Goal: Task Accomplishment & Management: Manage account settings

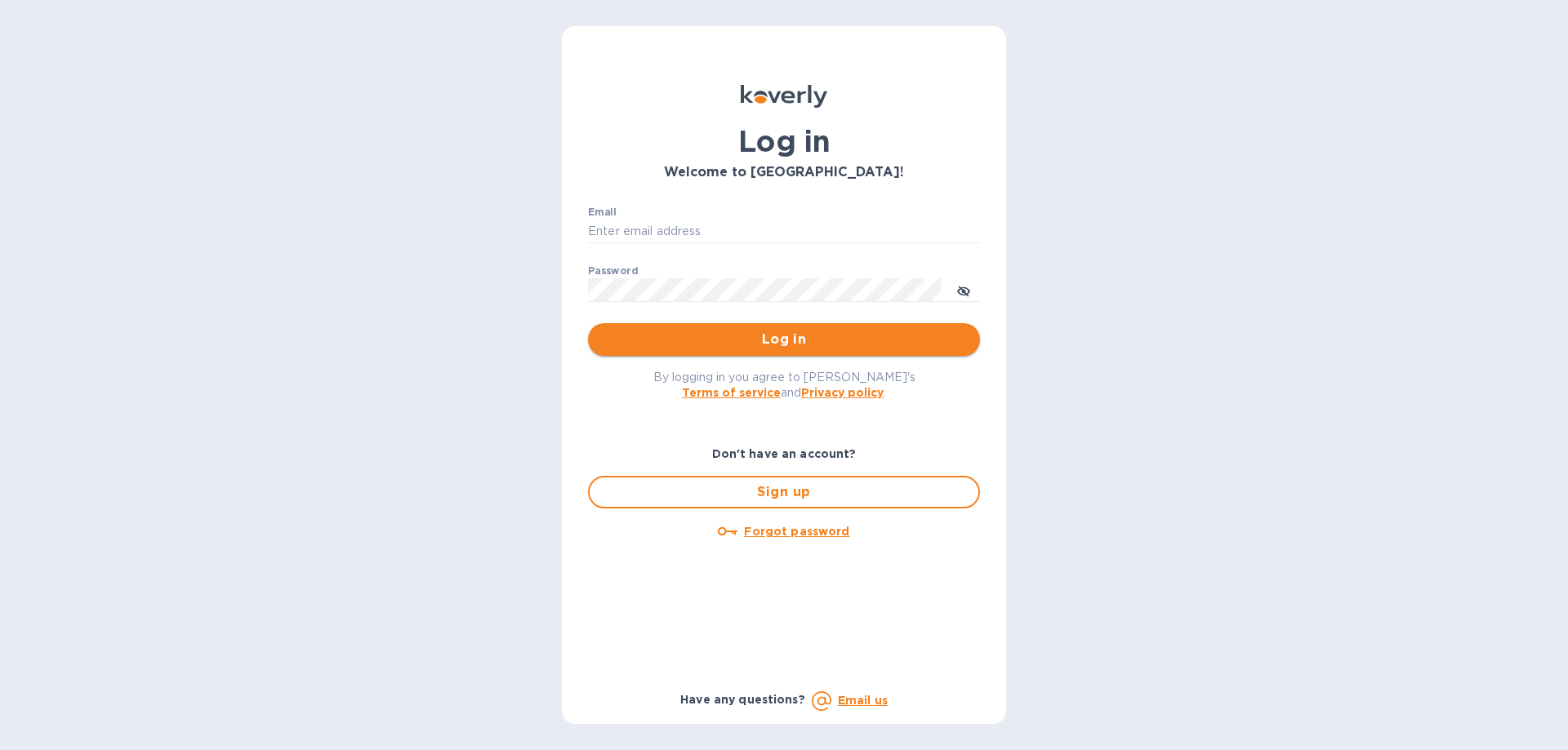
type input "[PERSON_NAME][EMAIL_ADDRESS][DOMAIN_NAME]"
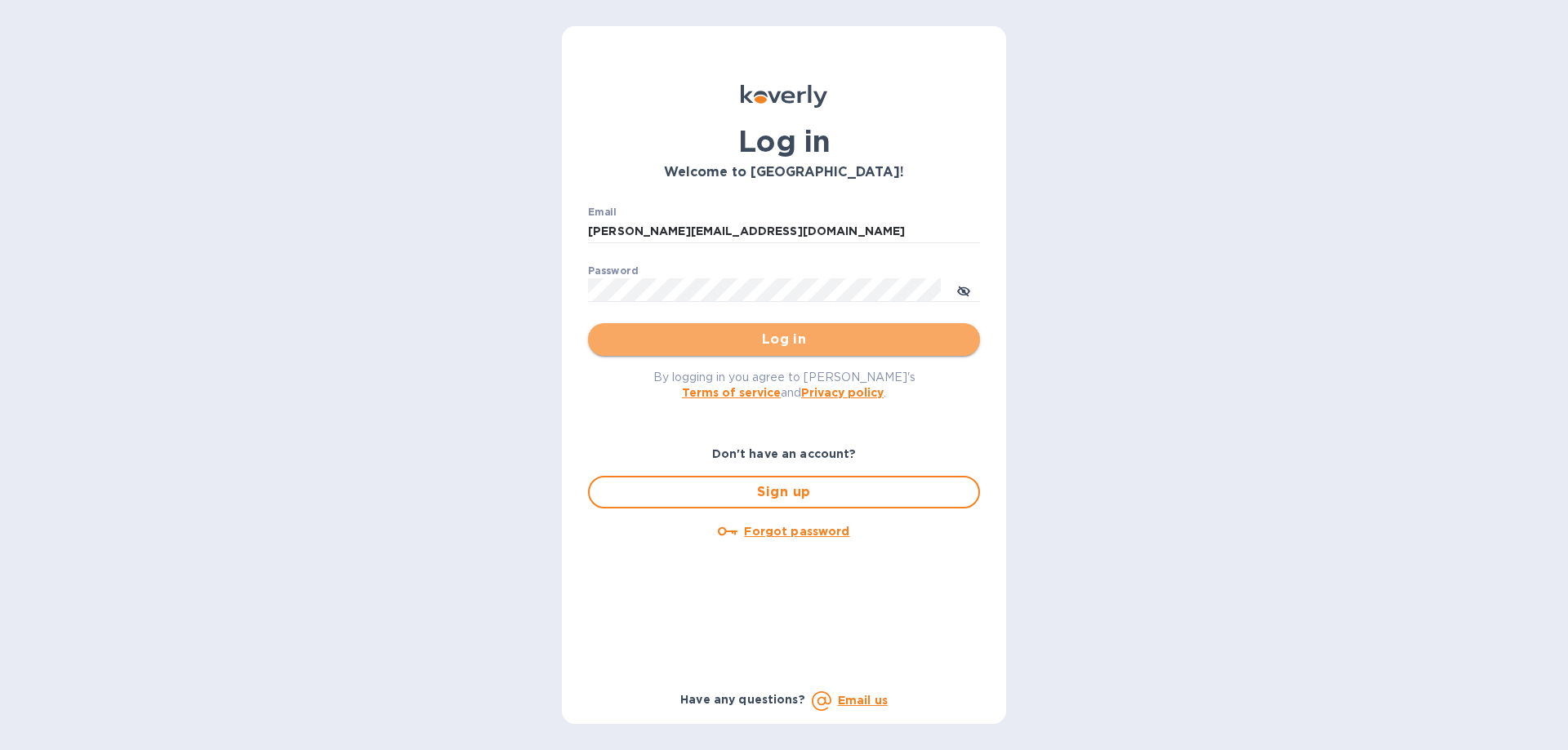
click at [706, 341] on span "Log in" at bounding box center [784, 340] width 366 height 20
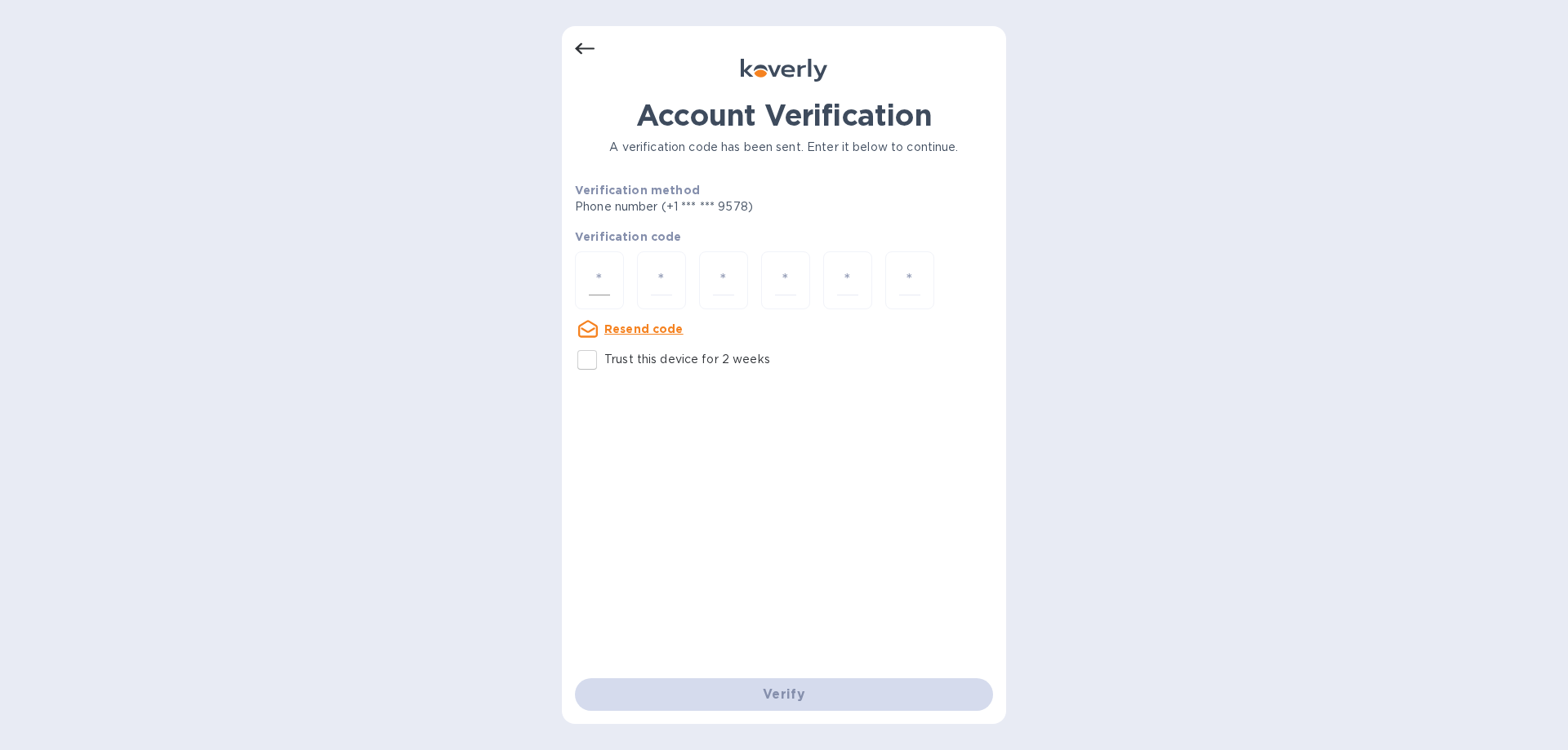
click at [611, 268] on div at bounding box center [599, 281] width 49 height 58
type input "9"
type input "5"
type input "0"
type input "3"
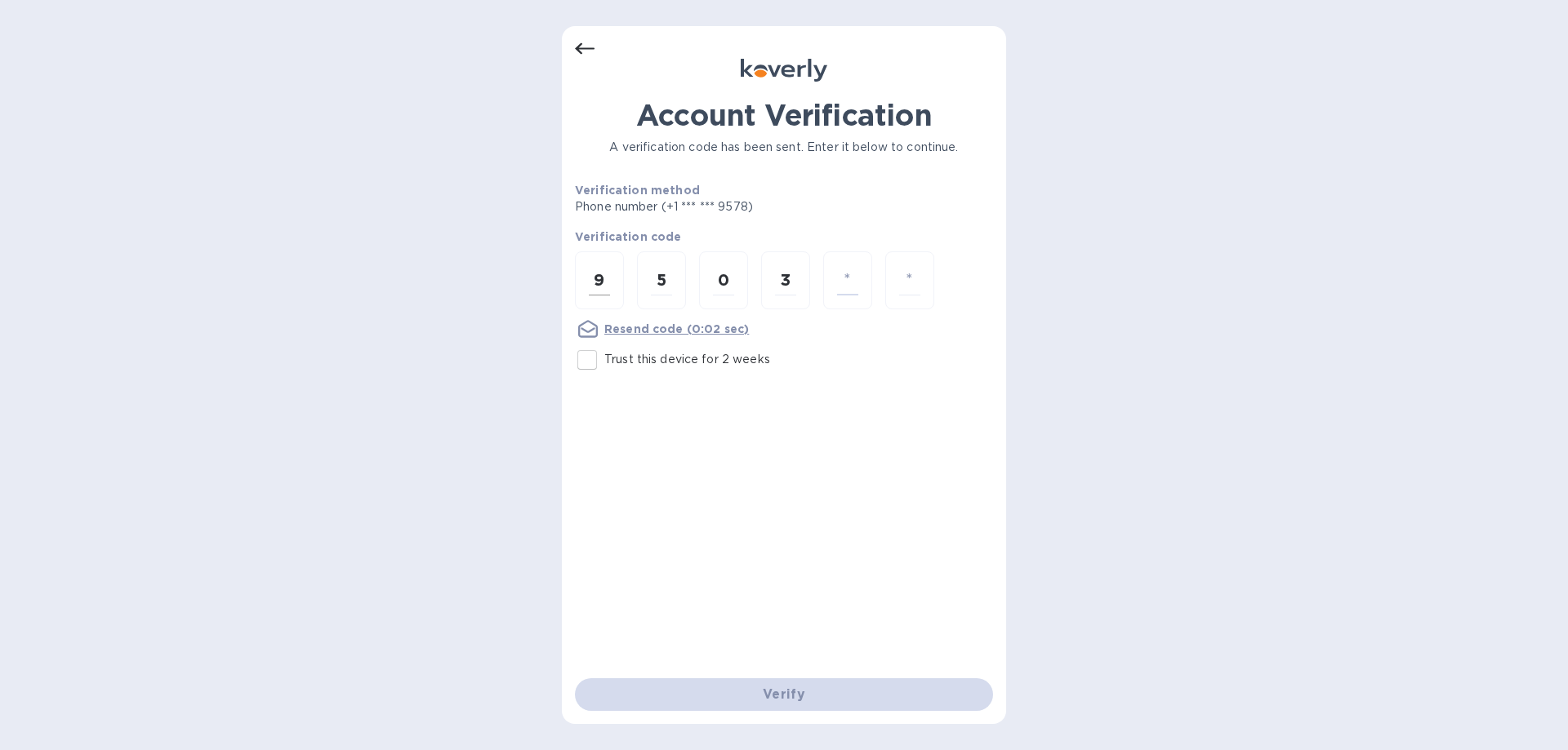
type input "2"
